Goal: Task Accomplishment & Management: Manage account settings

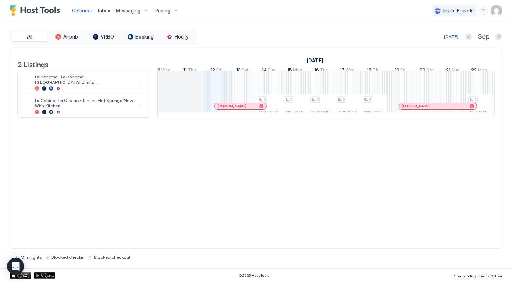
scroll to position [0, 369]
click at [132, 7] on div "Messaging" at bounding box center [132, 11] width 39 height 12
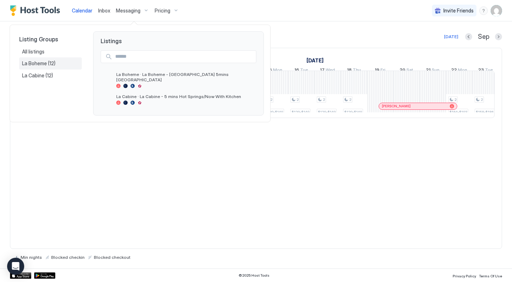
click at [51, 64] on span "(12)" at bounding box center [51, 63] width 7 height 6
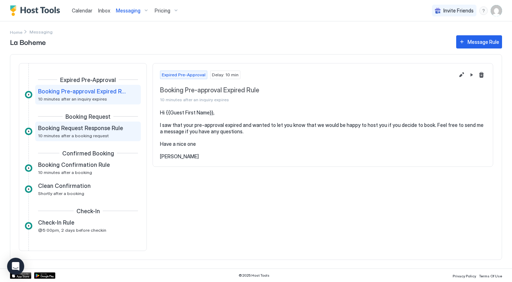
click at [81, 130] on span "Booking Request Response Rule" at bounding box center [80, 127] width 85 height 7
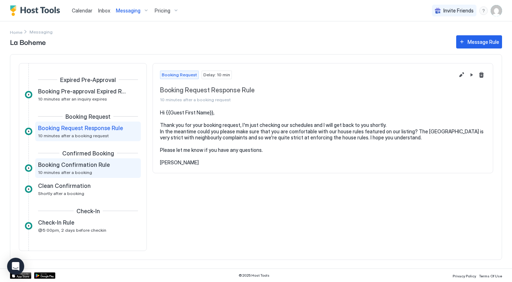
click at [85, 162] on span "Booking Confirmation Rule" at bounding box center [74, 164] width 72 height 7
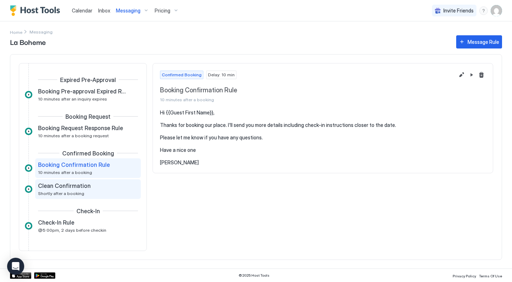
click at [82, 184] on span "Clean Confirmation" at bounding box center [64, 185] width 53 height 7
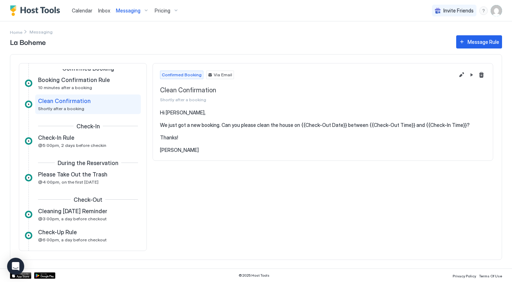
scroll to position [107, 0]
